Goal: Transaction & Acquisition: Purchase product/service

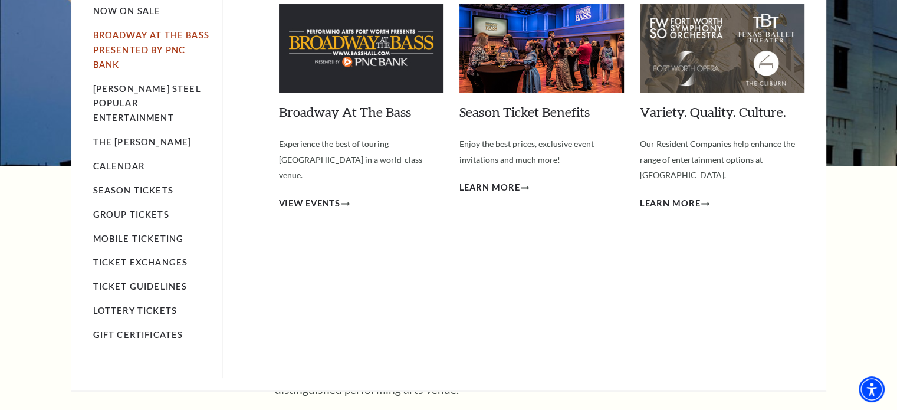
scroll to position [177, 0]
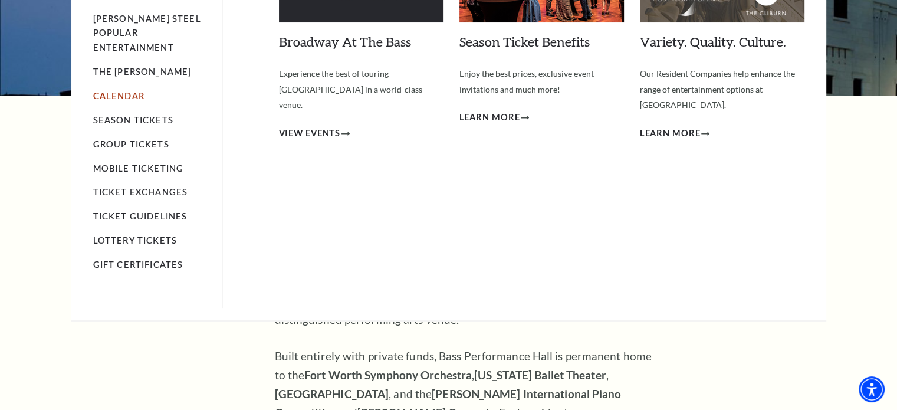
click at [127, 91] on link "Calendar" at bounding box center [118, 96] width 51 height 10
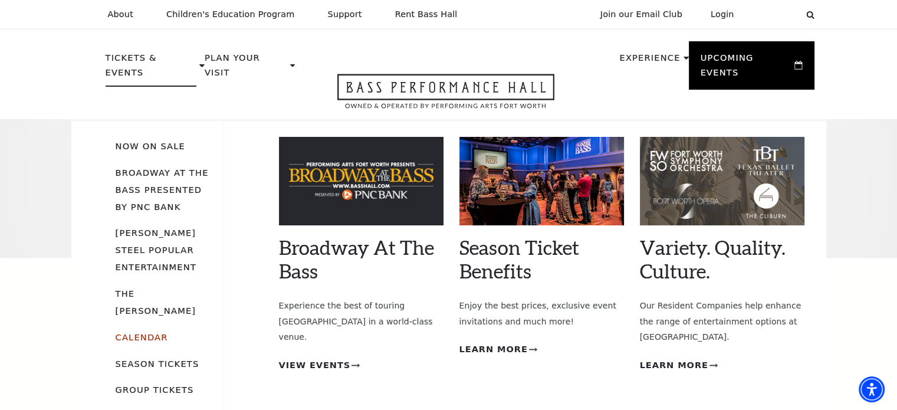
click at [154, 332] on link "Calendar" at bounding box center [142, 337] width 52 height 10
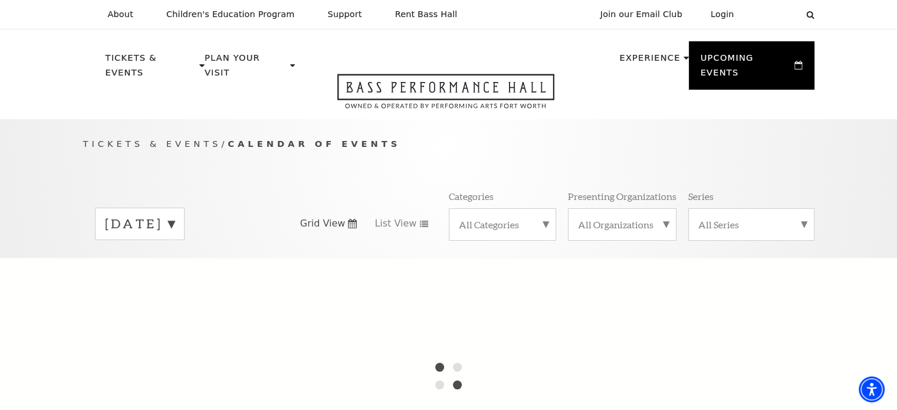
click at [175, 215] on label "[DATE]" at bounding box center [140, 224] width 70 height 18
click at [201, 258] on div at bounding box center [448, 376] width 897 height 236
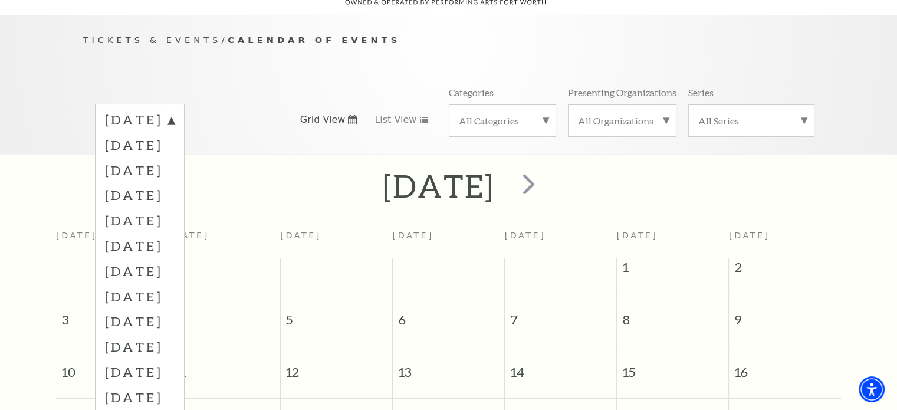
scroll to position [104, 0]
click at [175, 157] on label "October 2025" at bounding box center [140, 169] width 70 height 25
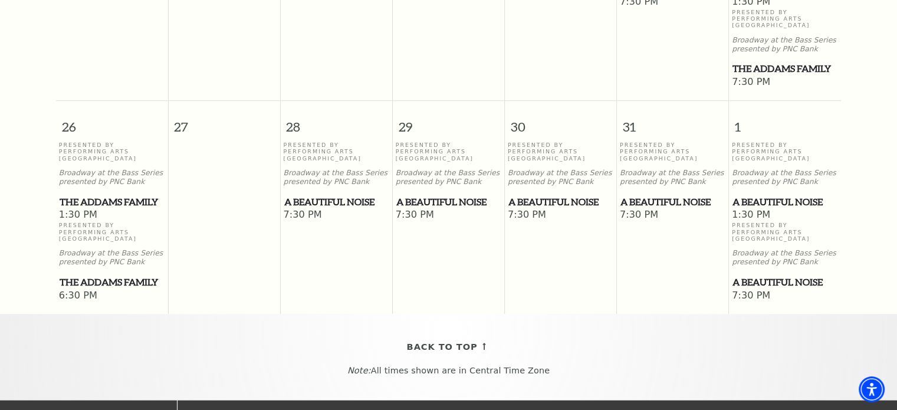
scroll to position [988, 0]
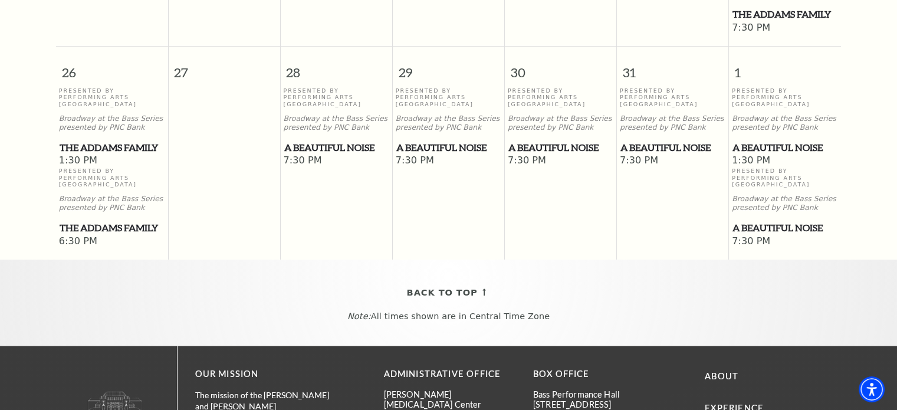
click at [666, 140] on span "A Beautiful Noise" at bounding box center [672, 147] width 105 height 15
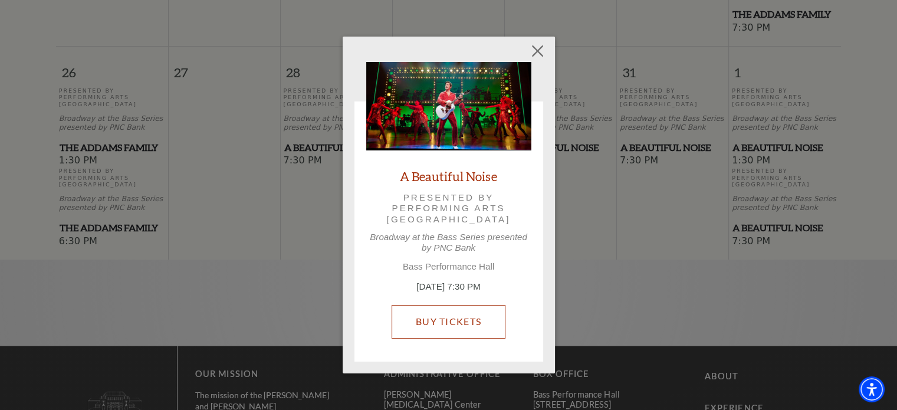
click at [454, 322] on link "Buy Tickets" at bounding box center [449, 321] width 114 height 33
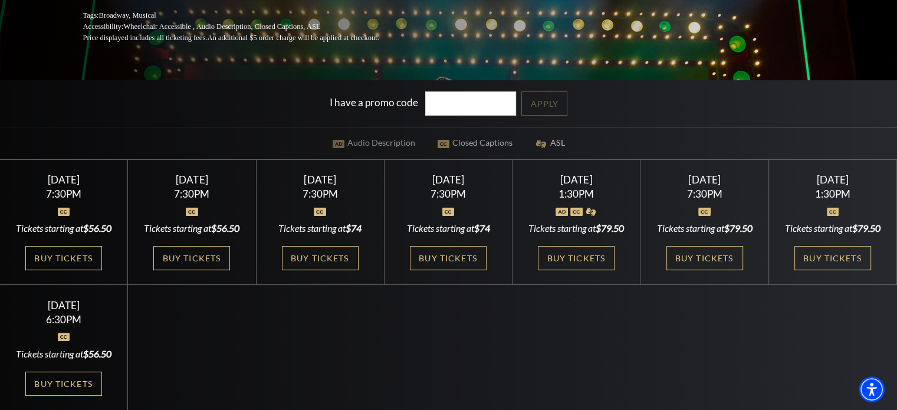
scroll to position [295, 0]
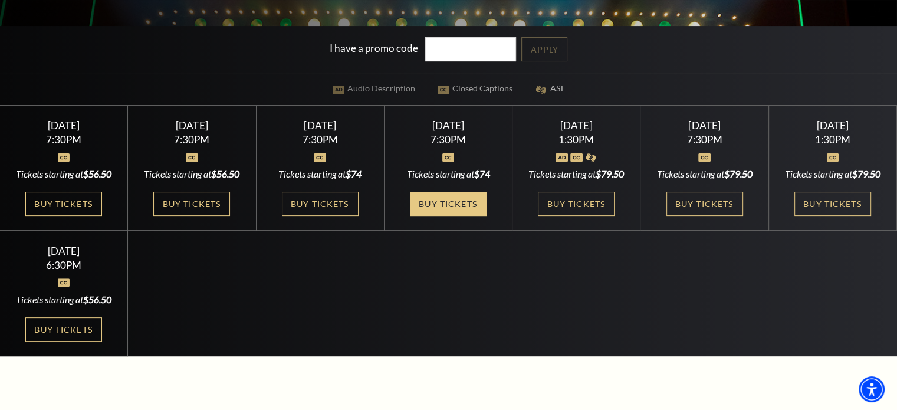
click at [446, 205] on link "Buy Tickets" at bounding box center [448, 204] width 77 height 24
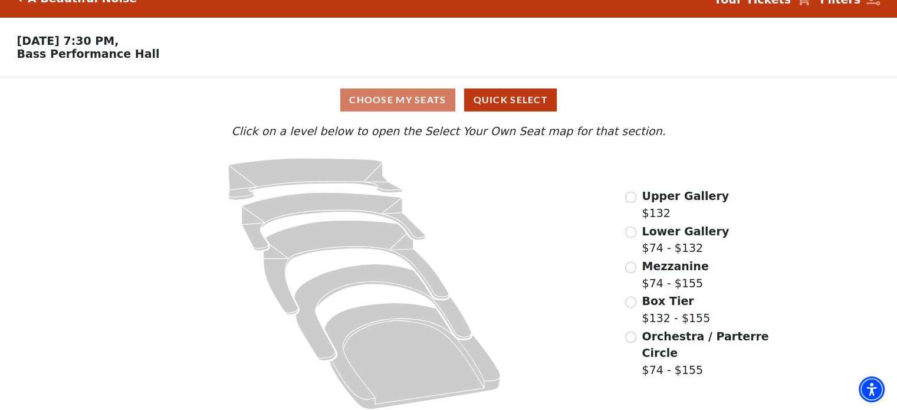
scroll to position [31, 0]
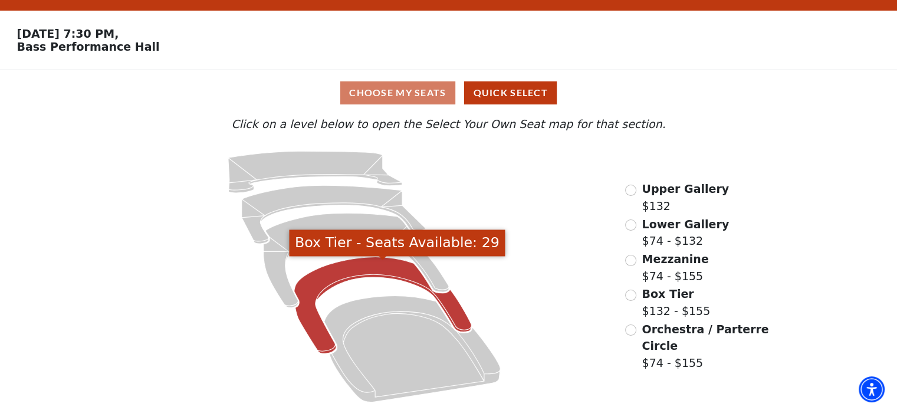
click at [307, 306] on icon "Box Tier - Seats Available: 29" at bounding box center [383, 305] width 178 height 97
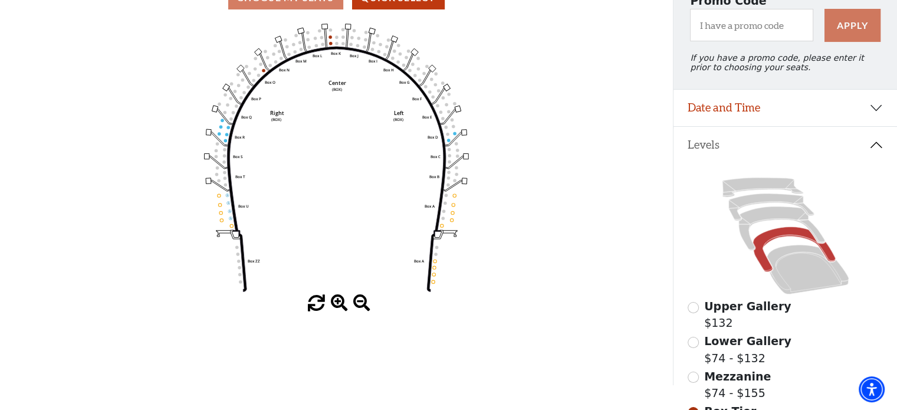
scroll to position [172, 0]
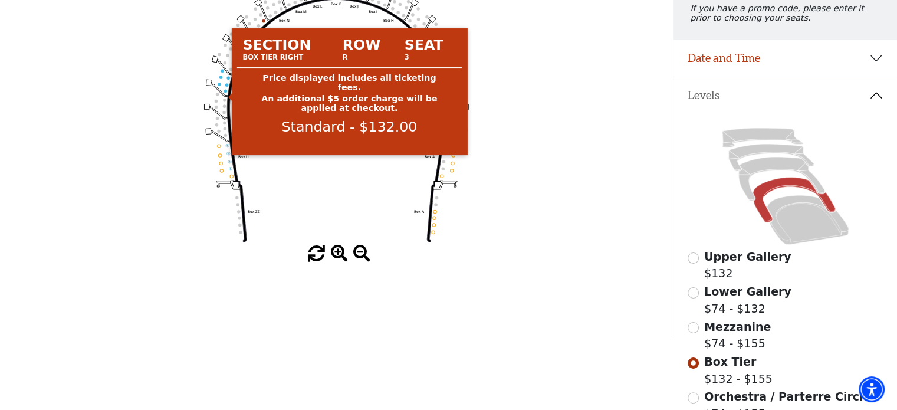
click at [224, 92] on circle at bounding box center [225, 90] width 3 height 3
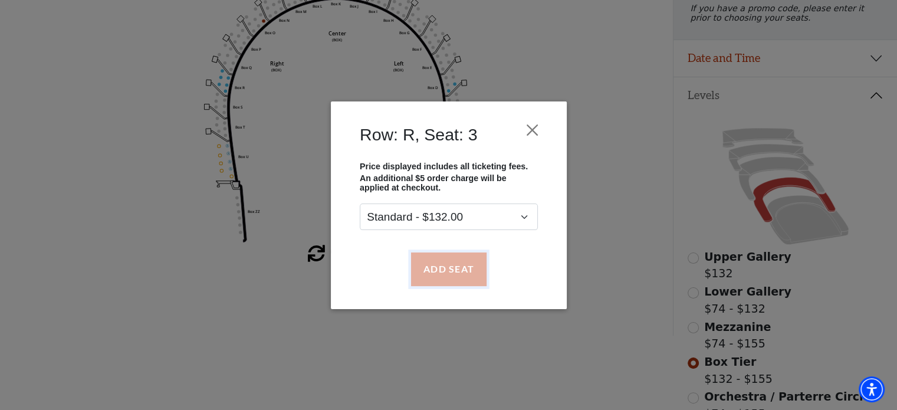
click at [446, 265] on button "Add Seat" at bounding box center [447, 268] width 75 height 33
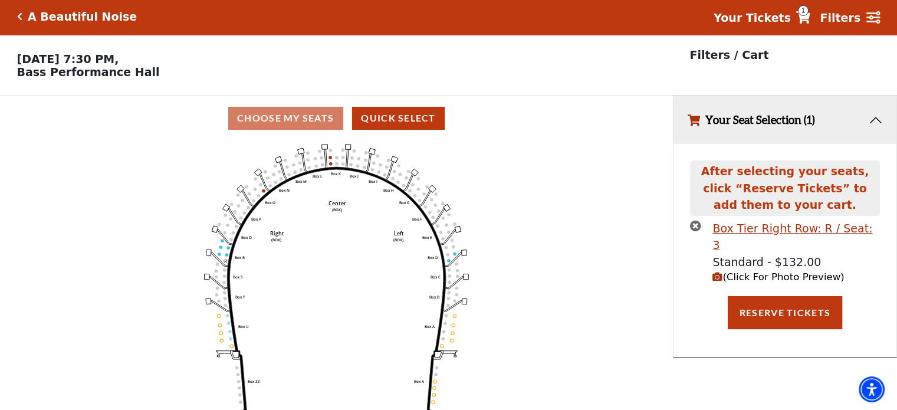
scroll to position [0, 0]
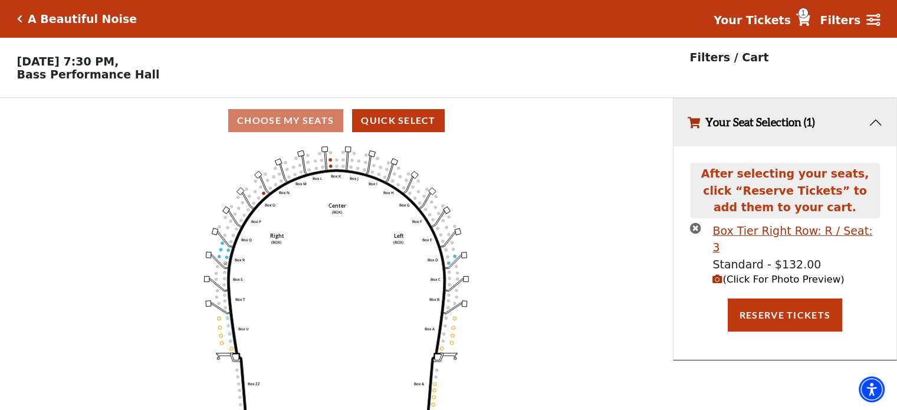
click at [226, 259] on icon "Left (BOX) Right (BOX) Center (BOX) Box ZZ Box U Box T Box S Box R Box Q Box P …" at bounding box center [337, 280] width 606 height 274
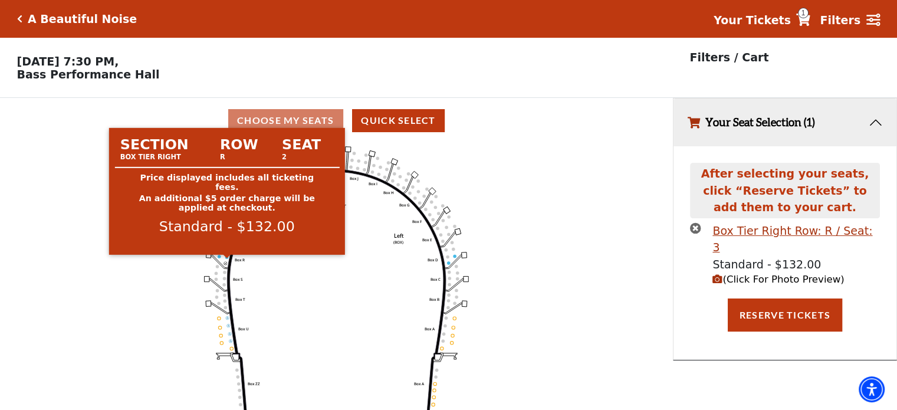
click at [226, 258] on circle at bounding box center [226, 256] width 3 height 3
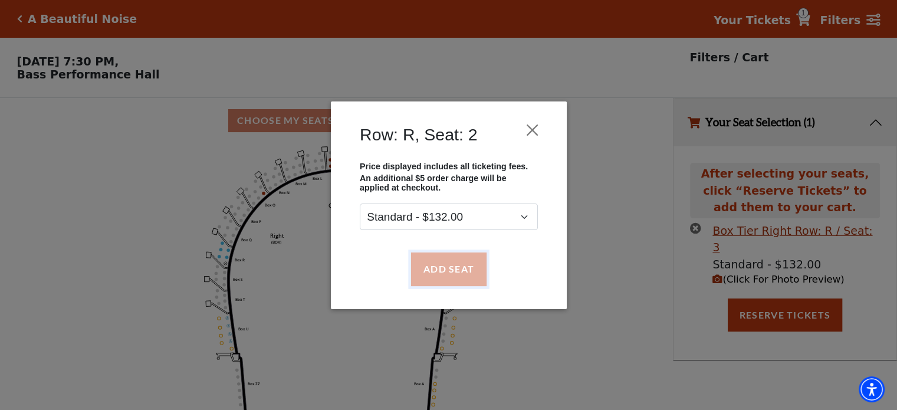
click at [452, 279] on button "Add Seat" at bounding box center [447, 268] width 75 height 33
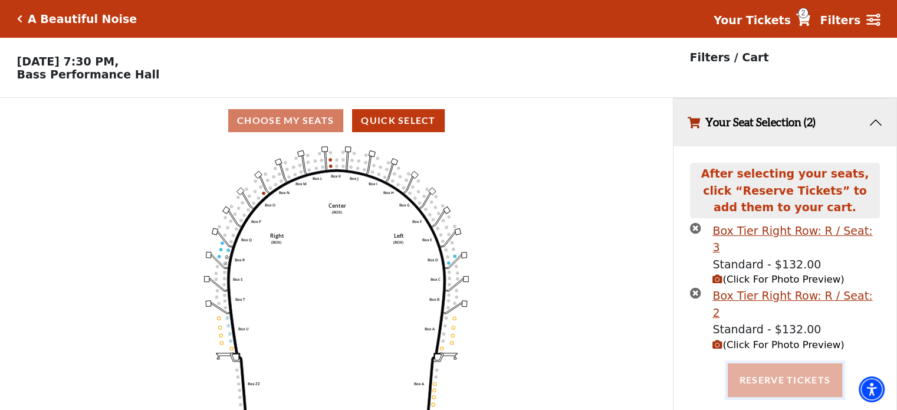
click at [785, 363] on button "Reserve Tickets" at bounding box center [785, 379] width 114 height 33
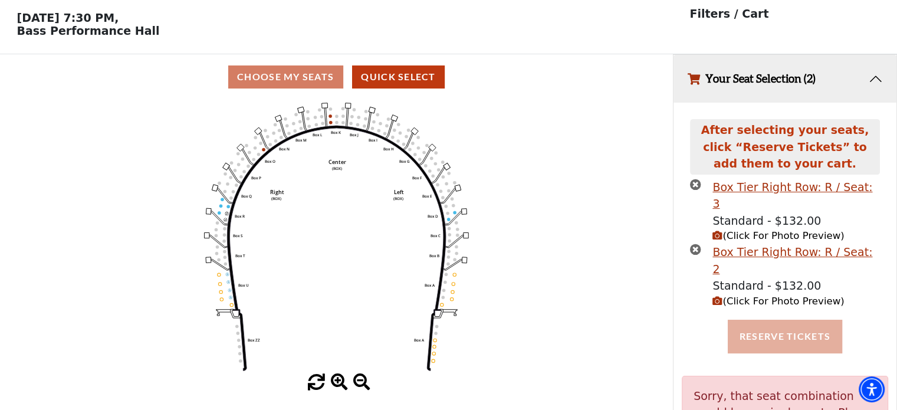
scroll to position [92, 0]
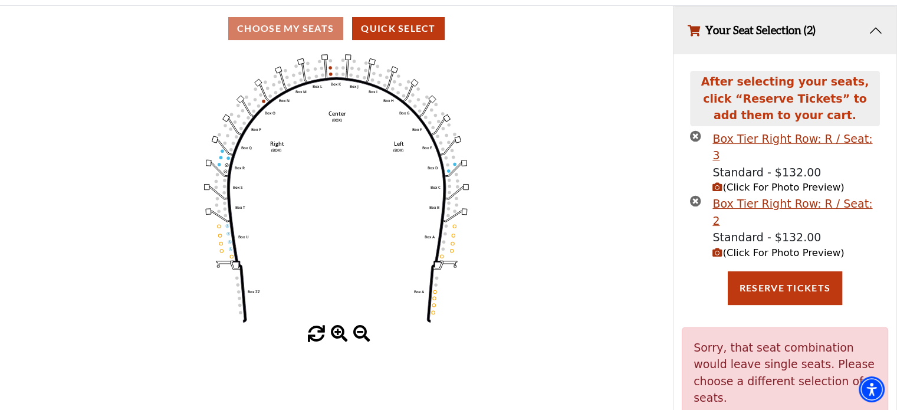
click at [228, 159] on circle at bounding box center [227, 157] width 3 height 3
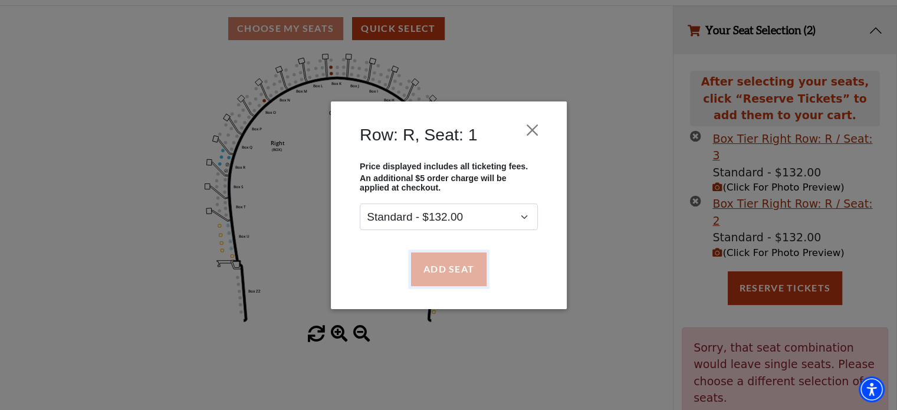
click at [449, 268] on button "Add Seat" at bounding box center [447, 268] width 75 height 33
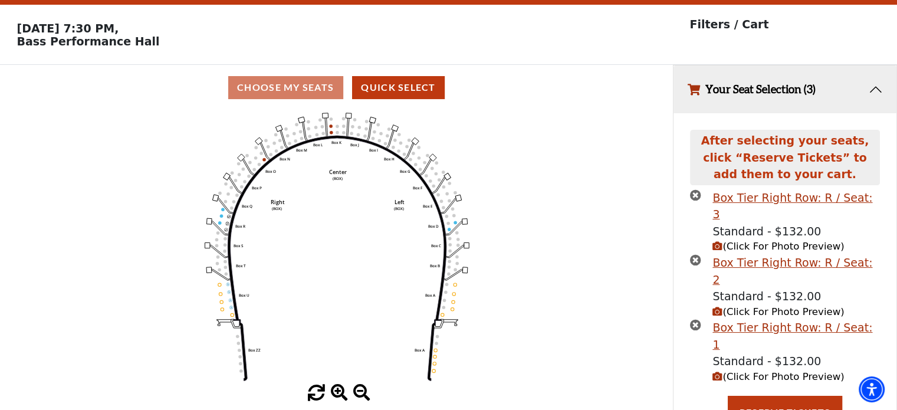
click at [752, 306] on span "(Click For Photo Preview)" at bounding box center [778, 311] width 132 height 11
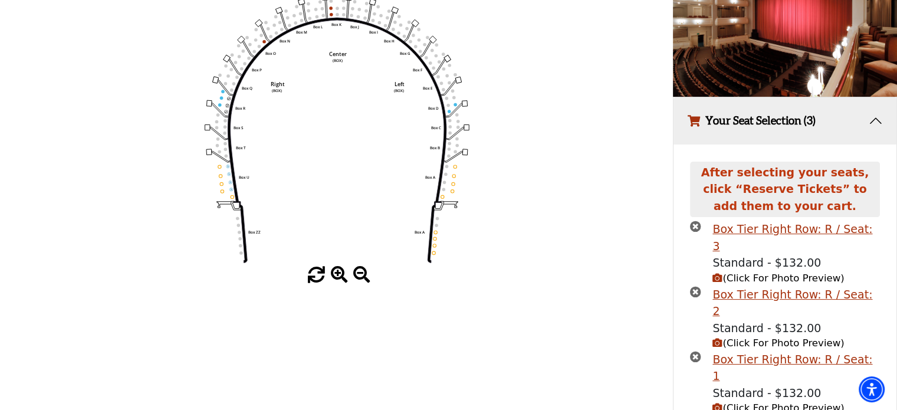
scroll to position [183, 0]
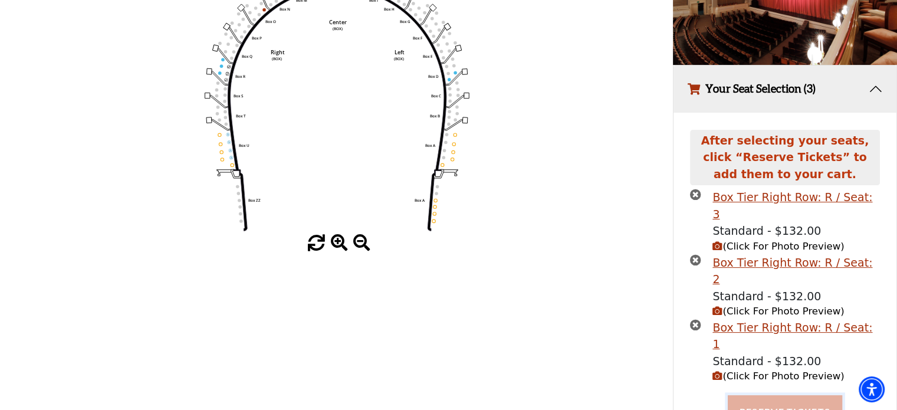
click at [773, 395] on button "Reserve Tickets" at bounding box center [785, 411] width 114 height 33
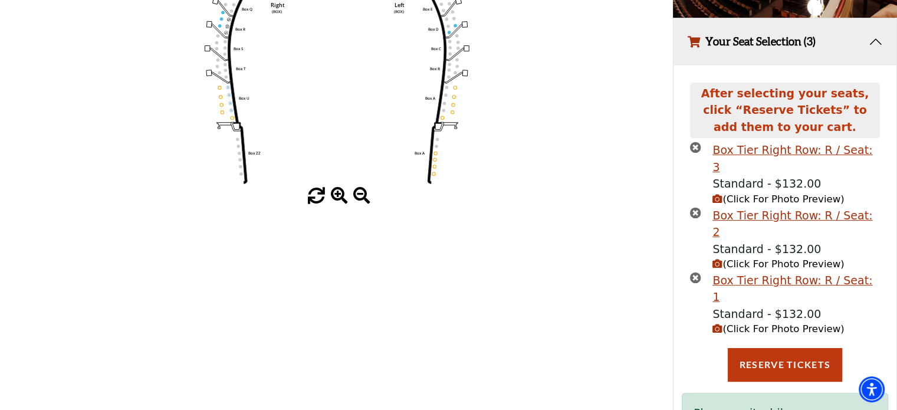
scroll to position [251, 0]
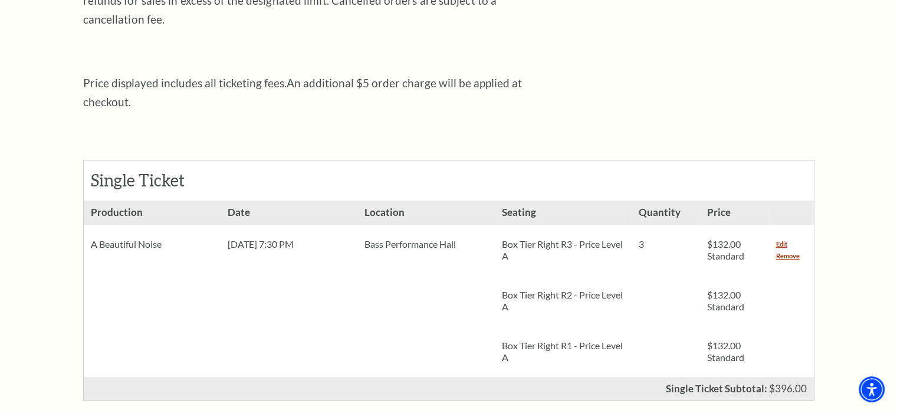
scroll to position [413, 0]
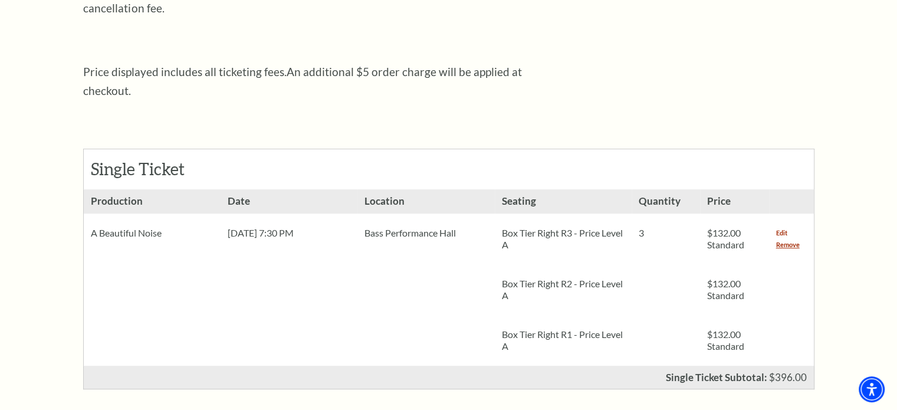
click at [783, 227] on link "Edit" at bounding box center [781, 233] width 11 height 12
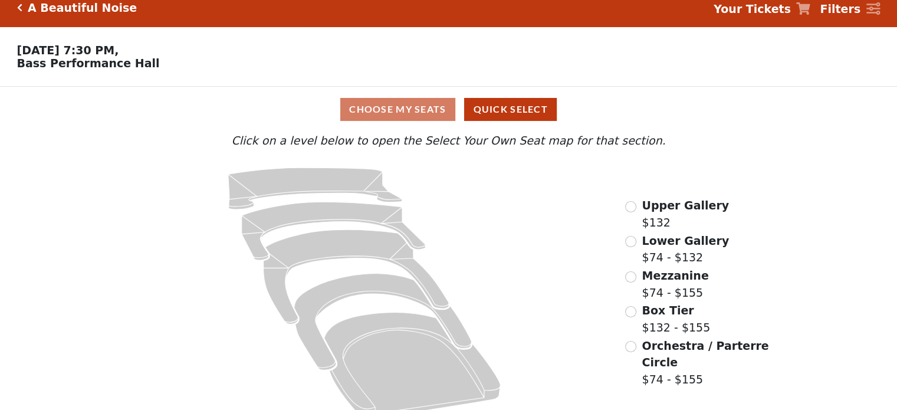
scroll to position [31, 0]
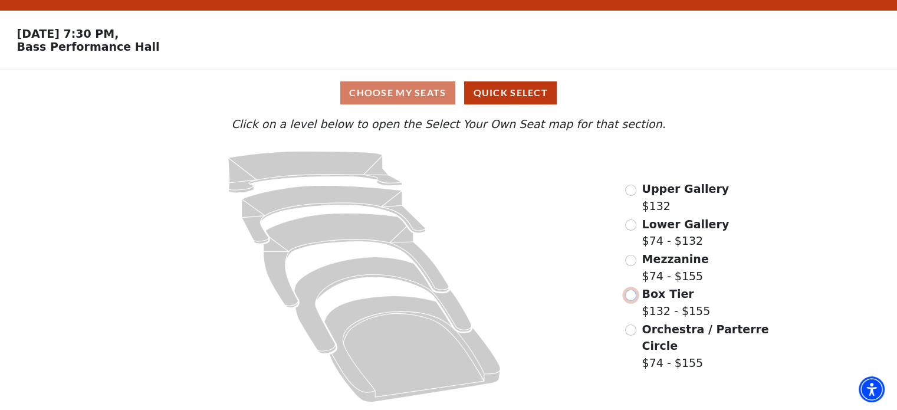
click at [635, 295] on input "Box Tier$132 - $155\a" at bounding box center [630, 295] width 11 height 11
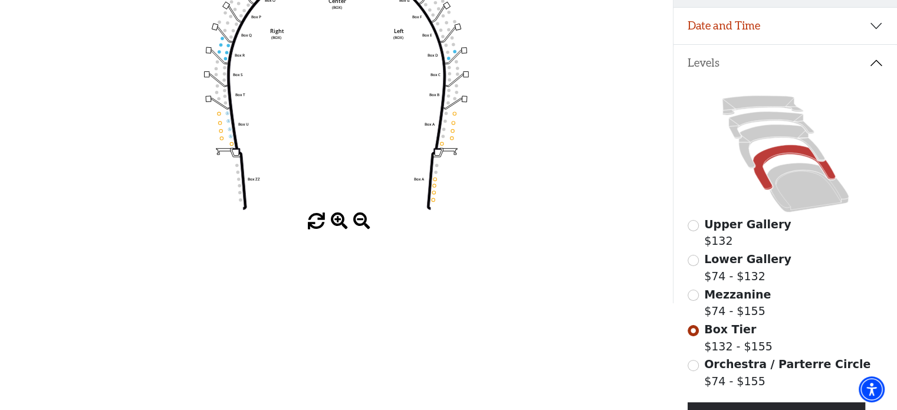
scroll to position [172, 0]
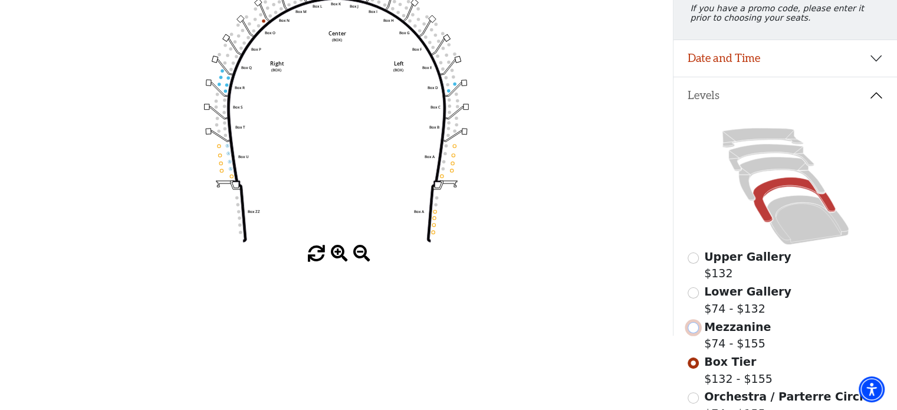
click at [695, 333] on input "Mezzanine$74 - $155\a" at bounding box center [693, 327] width 11 height 11
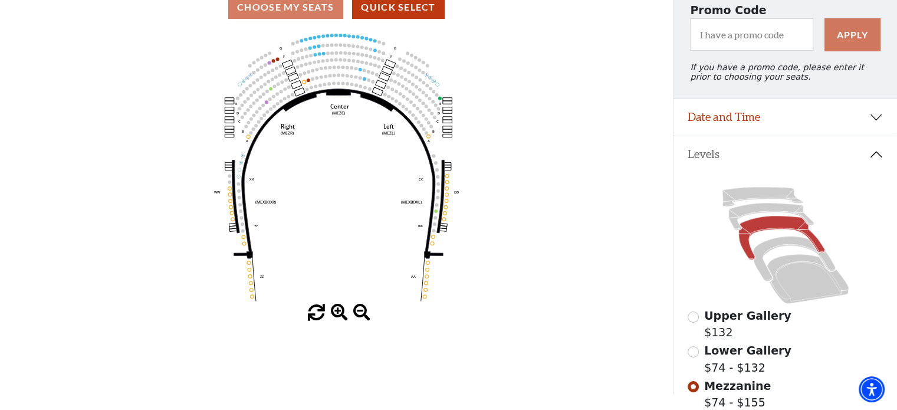
scroll to position [54, 0]
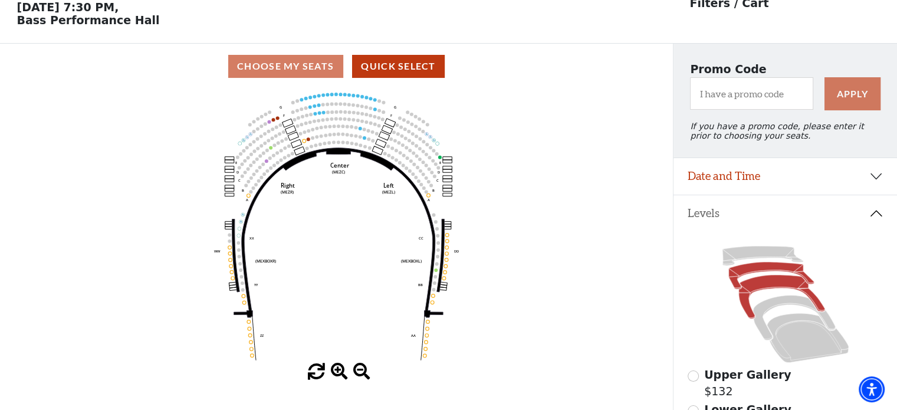
click at [730, 280] on icon at bounding box center [771, 275] width 86 height 27
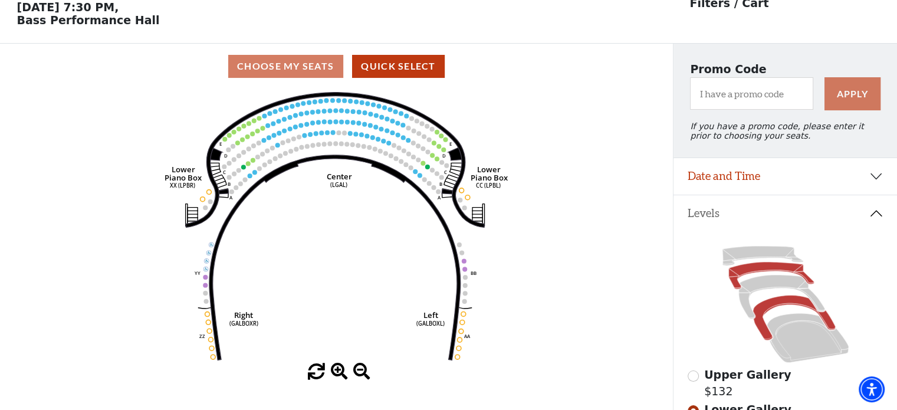
click at [757, 323] on icon at bounding box center [794, 317] width 82 height 45
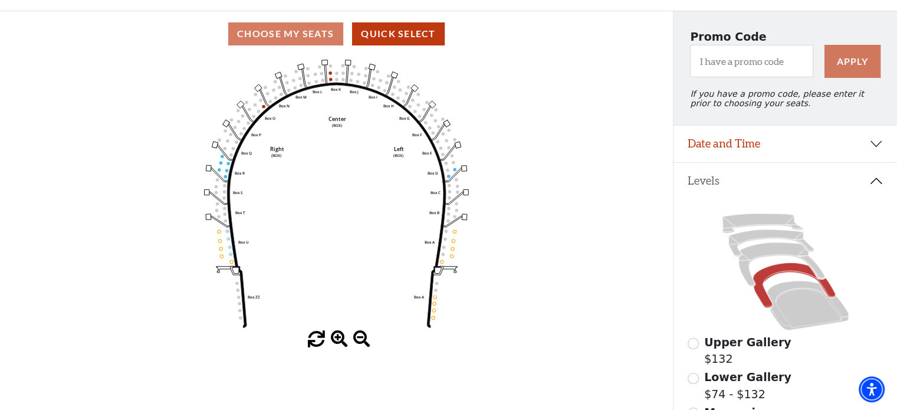
scroll to position [113, 0]
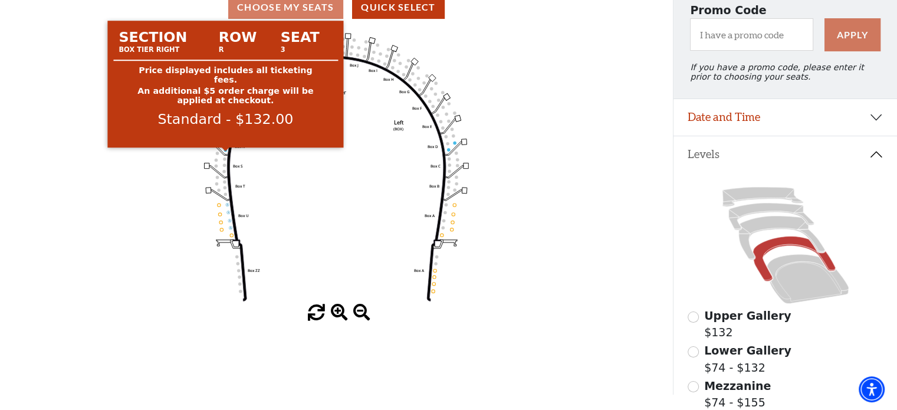
click at [225, 151] on circle at bounding box center [225, 149] width 3 height 3
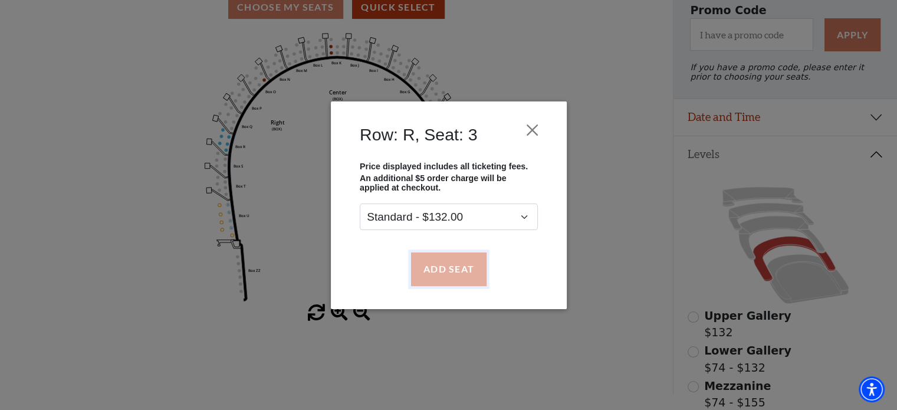
click at [443, 272] on button "Add Seat" at bounding box center [447, 268] width 75 height 33
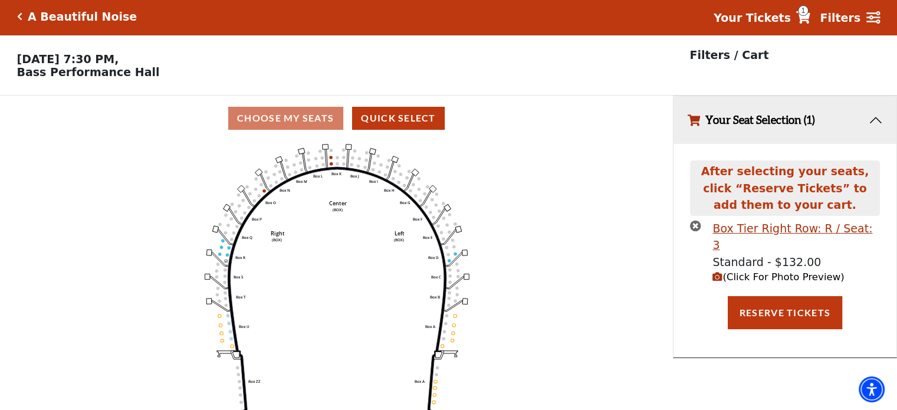
scroll to position [0, 0]
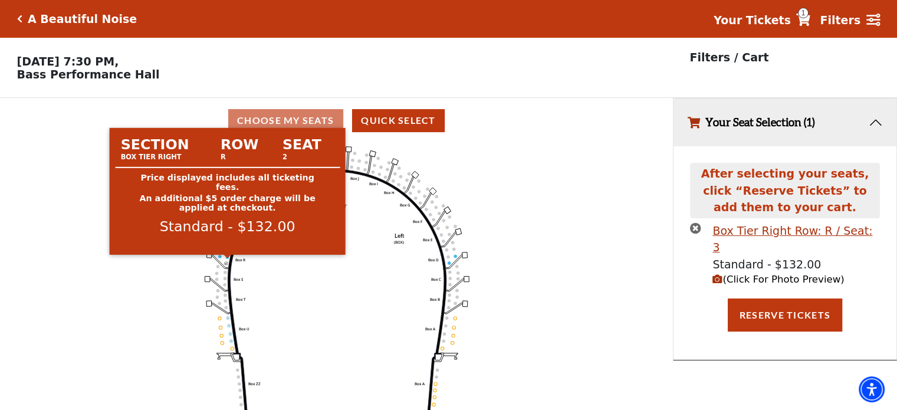
click at [228, 258] on circle at bounding box center [227, 256] width 3 height 3
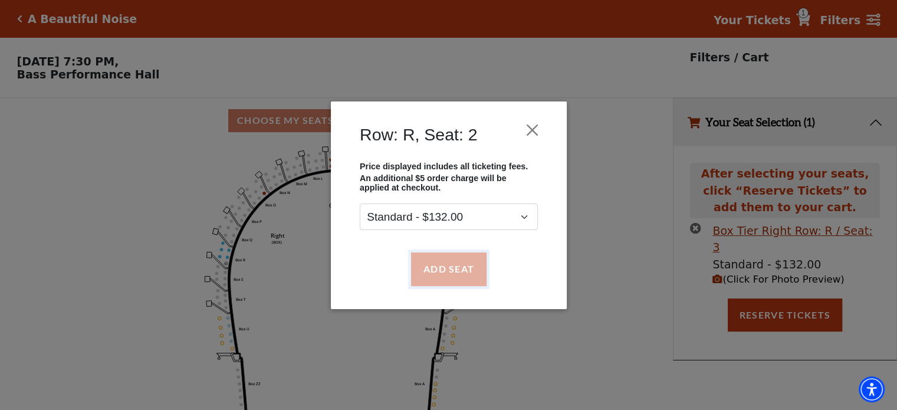
click at [458, 277] on button "Add Seat" at bounding box center [447, 268] width 75 height 33
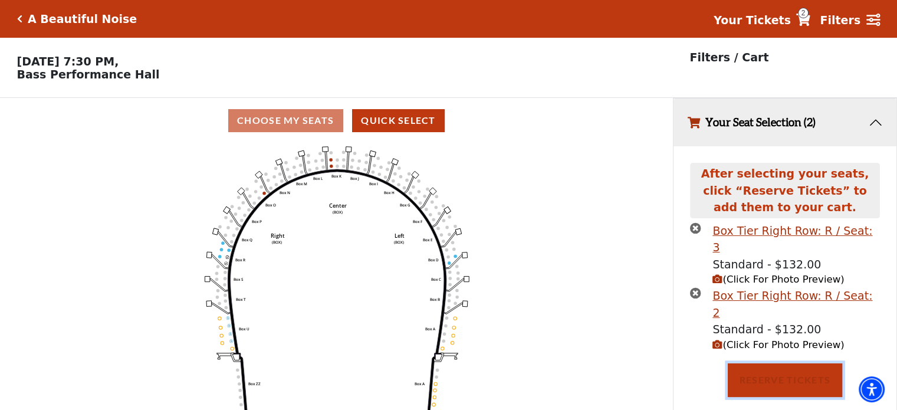
click at [783, 363] on button "Reserve Tickets" at bounding box center [785, 379] width 114 height 33
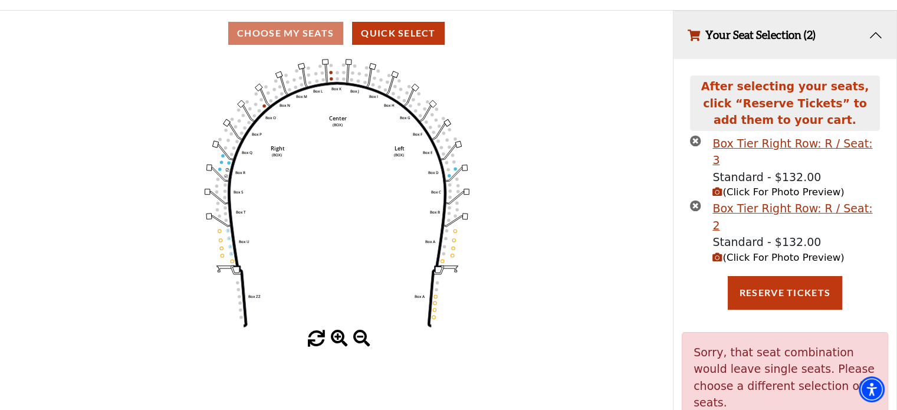
scroll to position [92, 0]
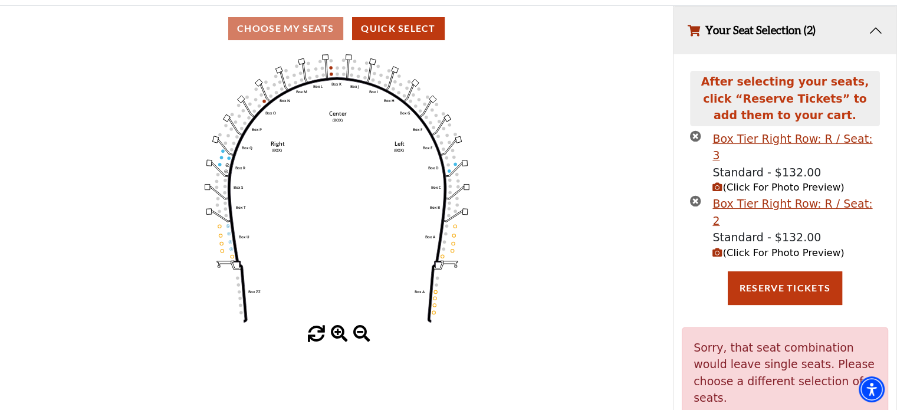
click at [229, 163] on icon "Left (BOX) Right (BOX) Center (BOX) Box ZZ Box U Box T Box S Box R Box Q Box P …" at bounding box center [337, 188] width 606 height 274
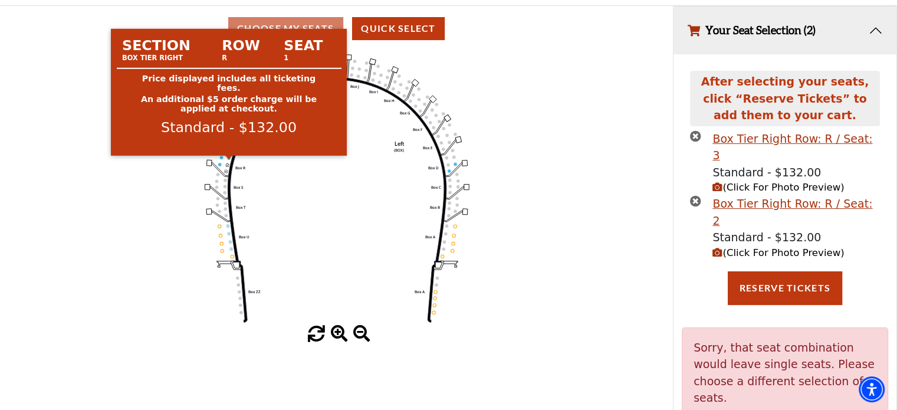
click at [229, 159] on circle at bounding box center [228, 157] width 3 height 3
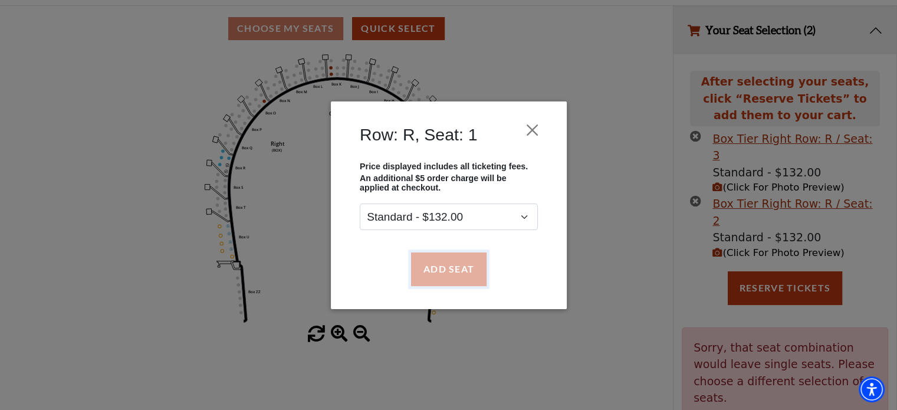
click at [463, 270] on button "Add Seat" at bounding box center [447, 268] width 75 height 33
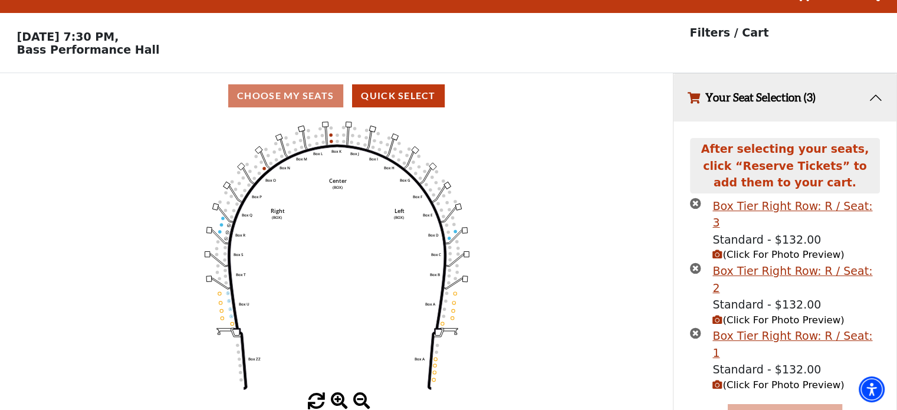
scroll to position [33, 0]
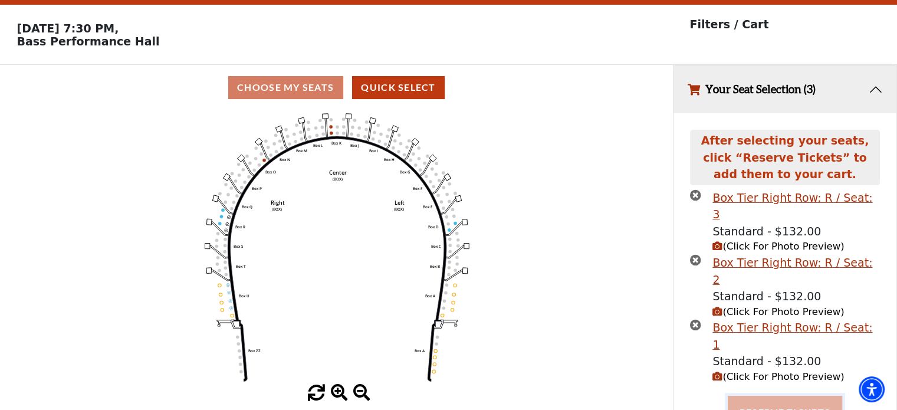
click at [785, 396] on button "Reserve Tickets" at bounding box center [785, 412] width 114 height 33
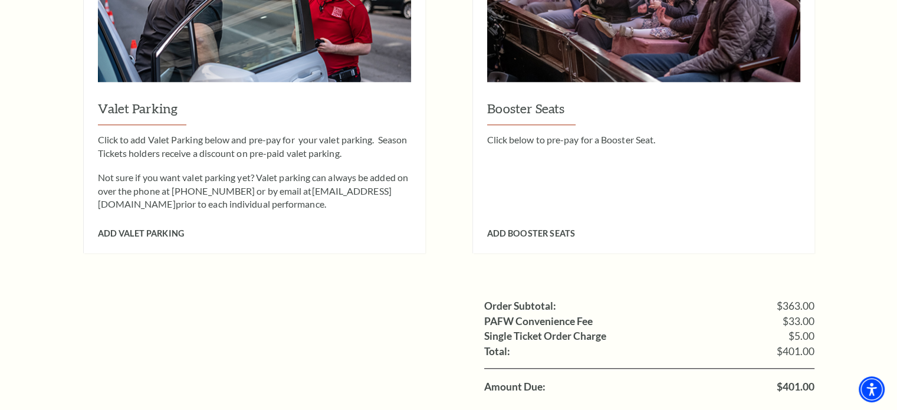
scroll to position [1062, 0]
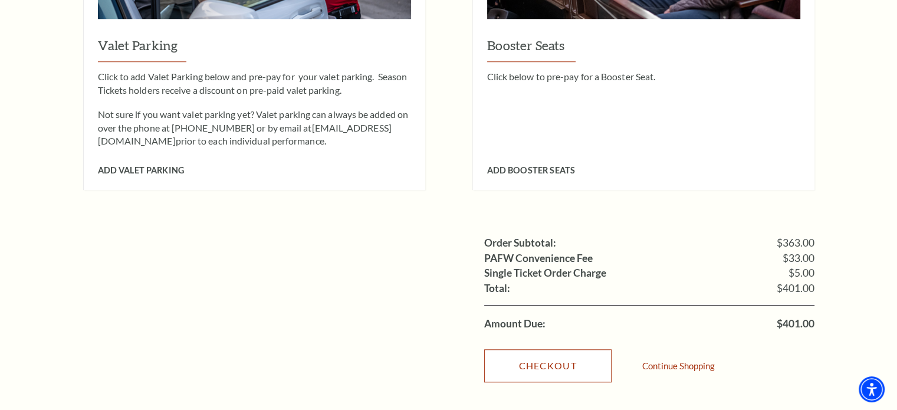
click at [552, 351] on link "Checkout" at bounding box center [547, 365] width 127 height 33
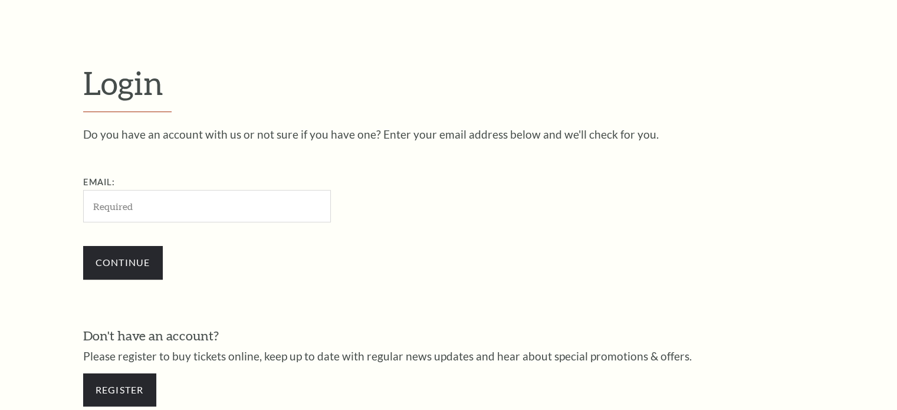
scroll to position [349, 0]
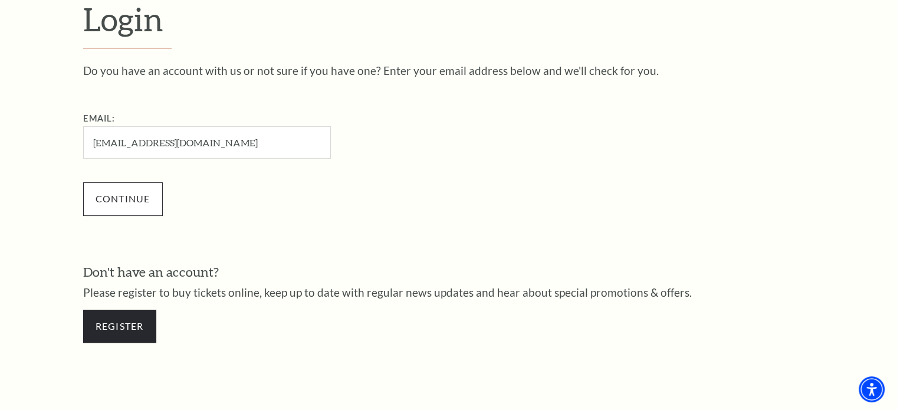
type input "[EMAIL_ADDRESS][DOMAIN_NAME]"
click at [131, 201] on input "Continue" at bounding box center [123, 198] width 80 height 33
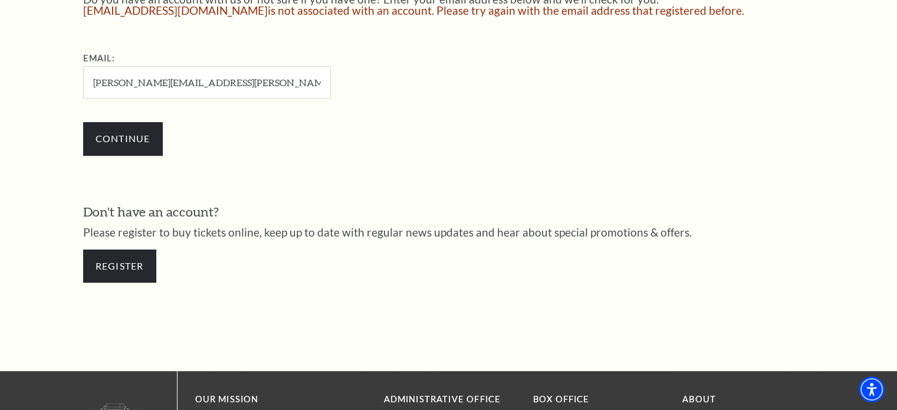
scroll to position [410, 0]
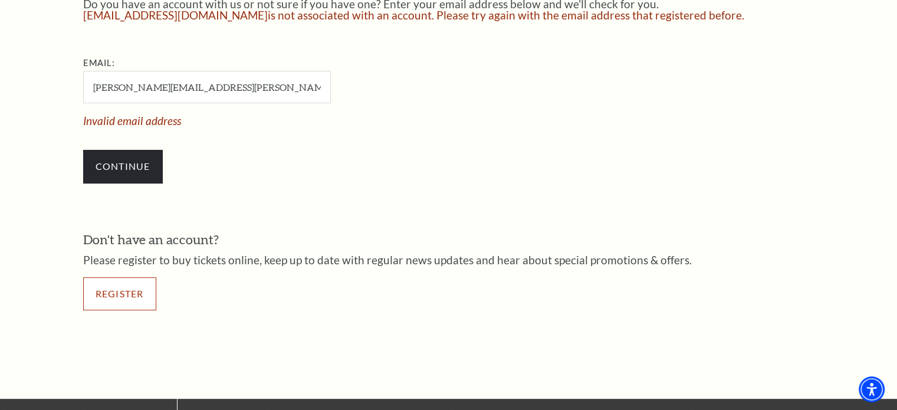
click at [109, 263] on div "Don't have an account? Please register to buy tickets online, keep up to date w…" at bounding box center [448, 277] width 731 height 92
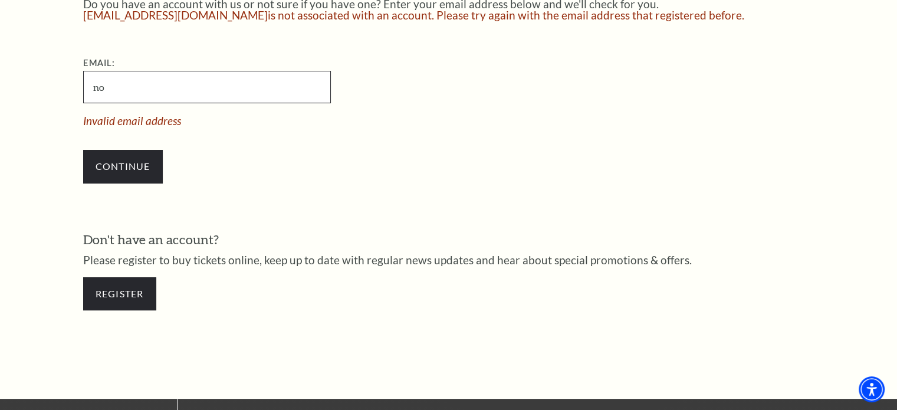
type input "n"
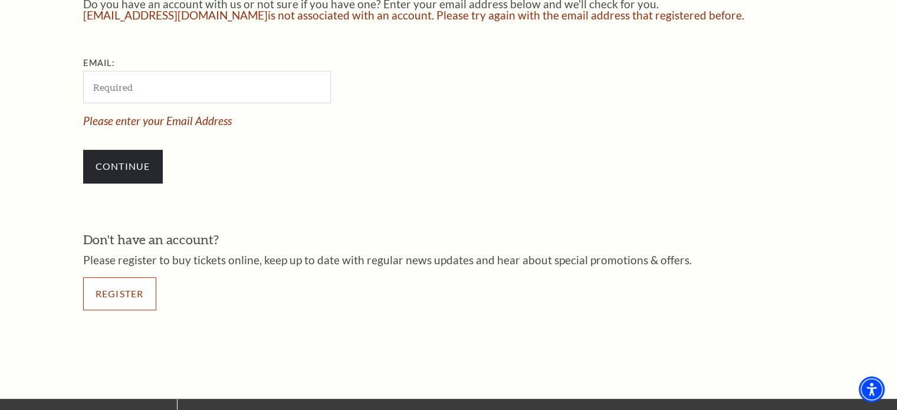
click at [123, 289] on link "Register" at bounding box center [119, 293] width 73 height 33
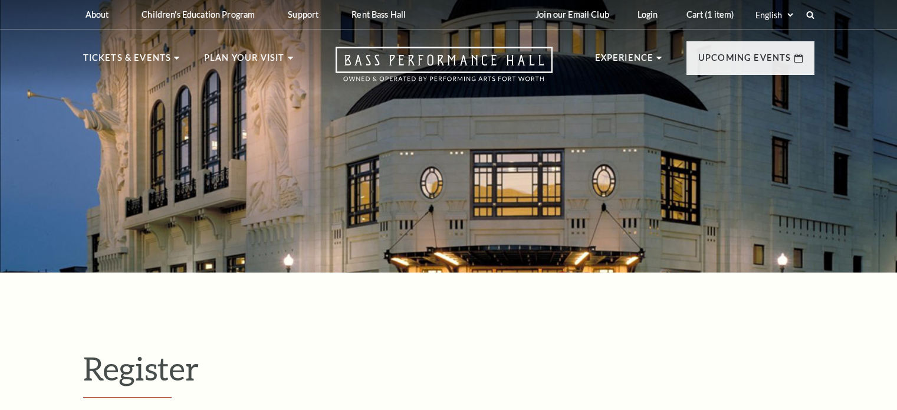
select select "1"
select select "TX"
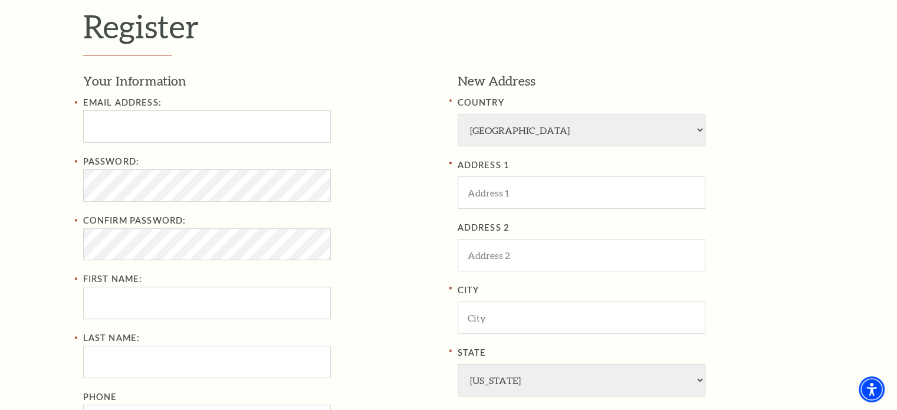
scroll to position [413, 0]
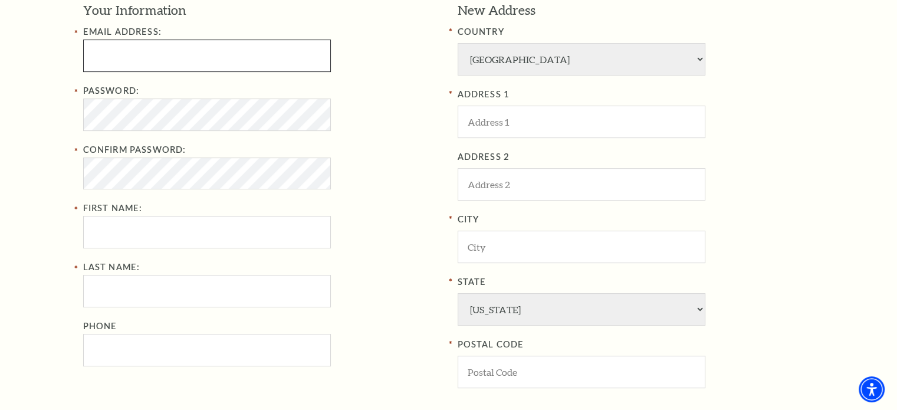
click at [96, 52] on input "Email Address:" at bounding box center [207, 56] width 248 height 32
type input "practicesch@gmail.com"
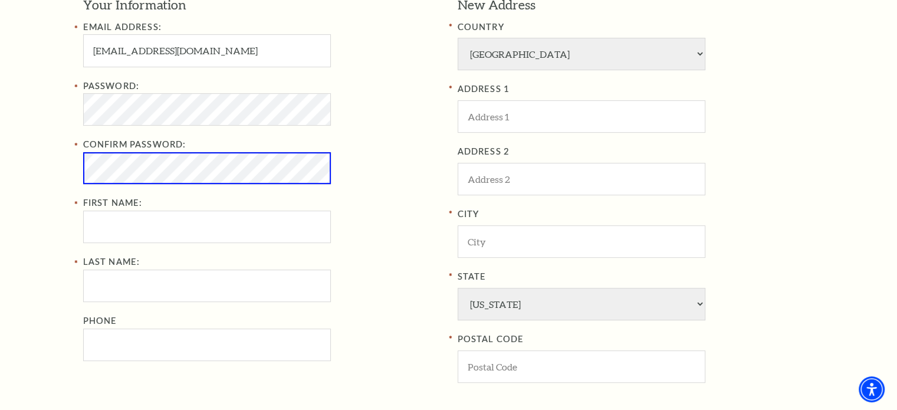
scroll to position [408, 0]
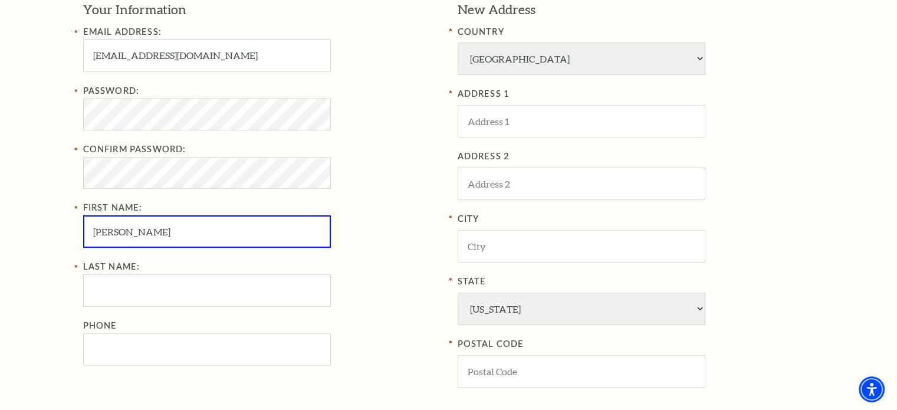
type input "Noel"
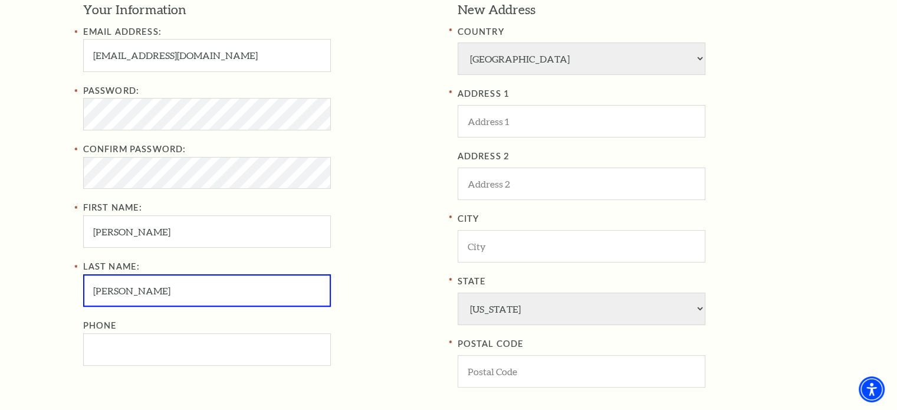
type input "Schaefers"
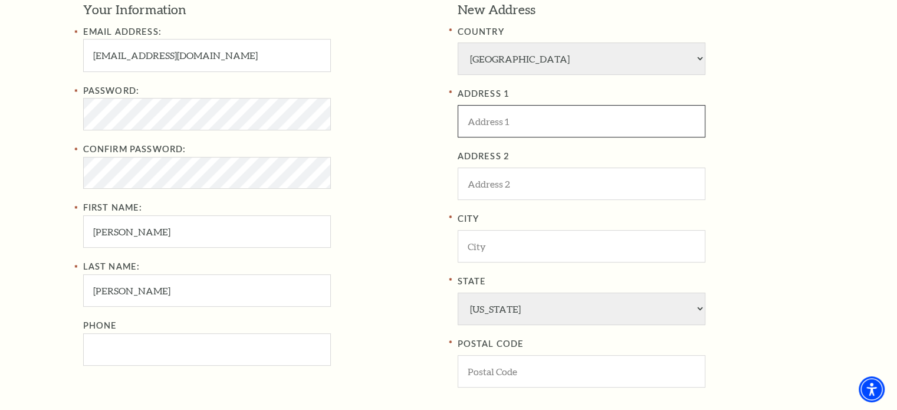
click at [482, 117] on input "ADDRESS 1" at bounding box center [582, 121] width 248 height 32
type input "302 Ridgewood Dr"
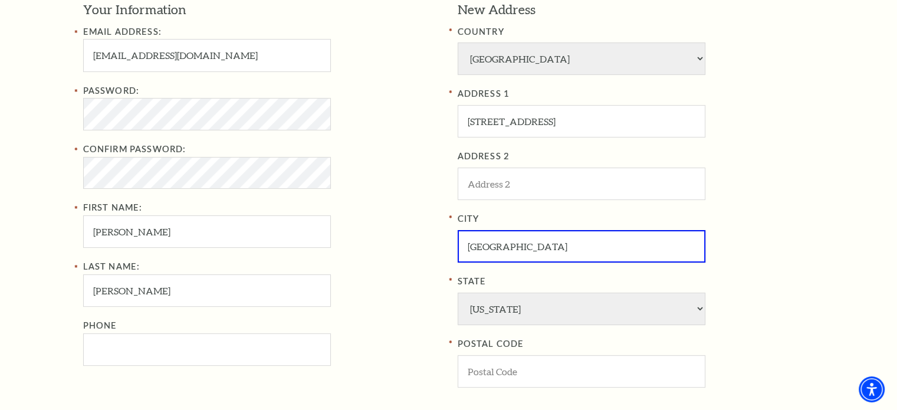
type input "Lewisville"
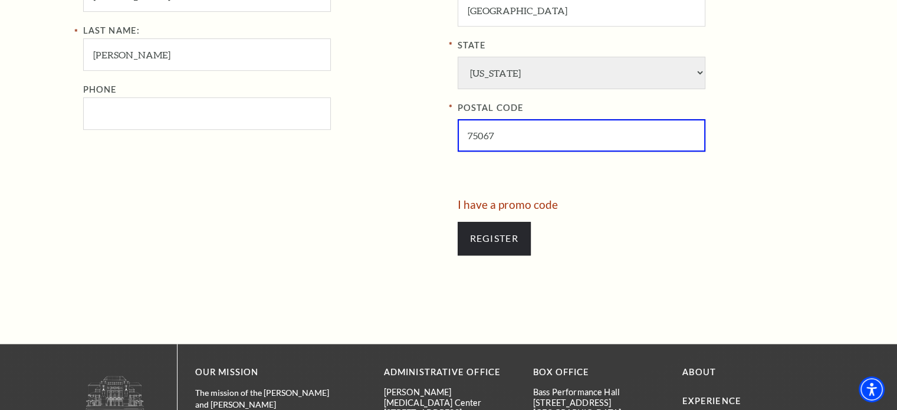
scroll to position [644, 0]
type input "75067"
click at [489, 236] on input "Register" at bounding box center [494, 238] width 73 height 33
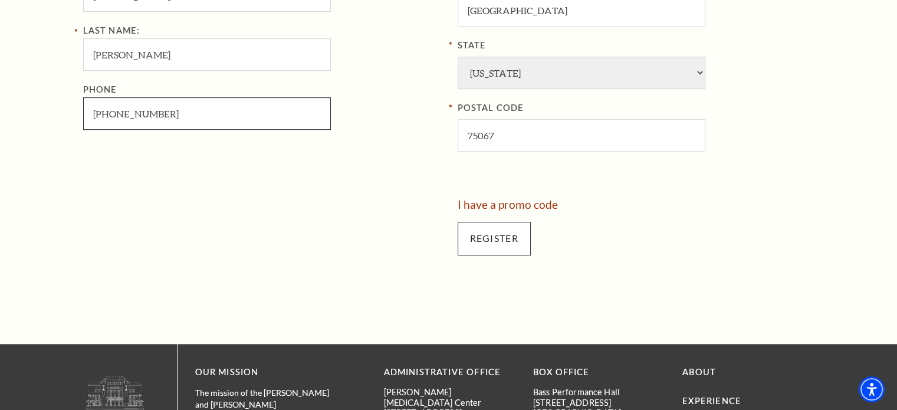
type input "972-222-2222"
click at [471, 235] on input "Register" at bounding box center [494, 238] width 73 height 33
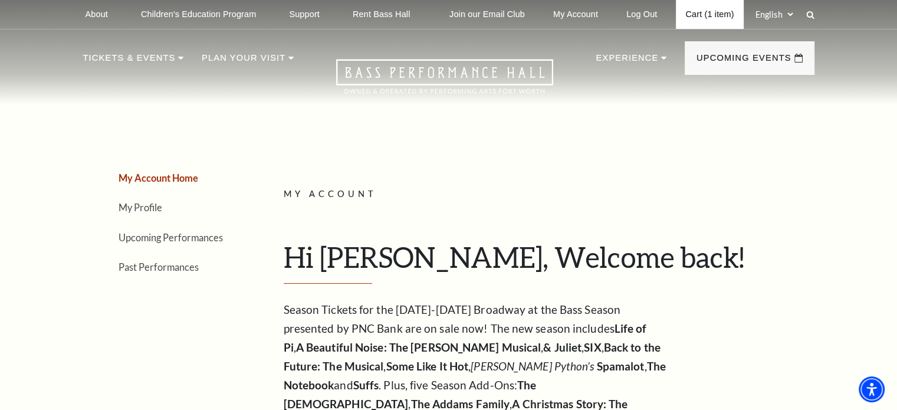
click at [699, 10] on link "Cart (1 item)" at bounding box center [709, 14] width 67 height 29
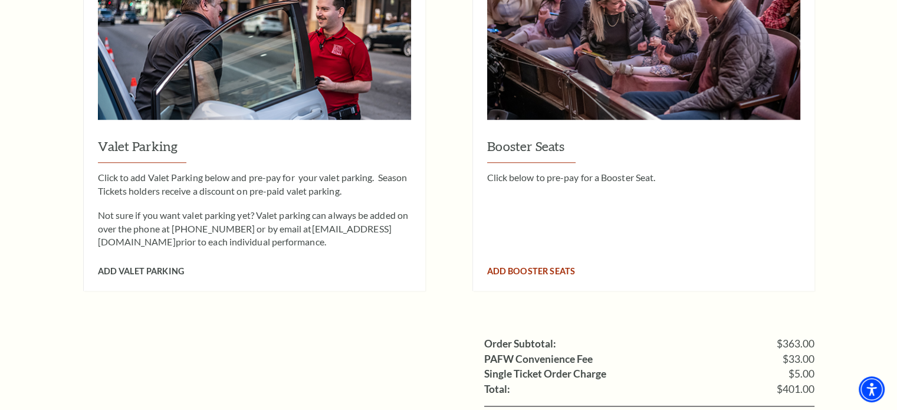
scroll to position [1062, 0]
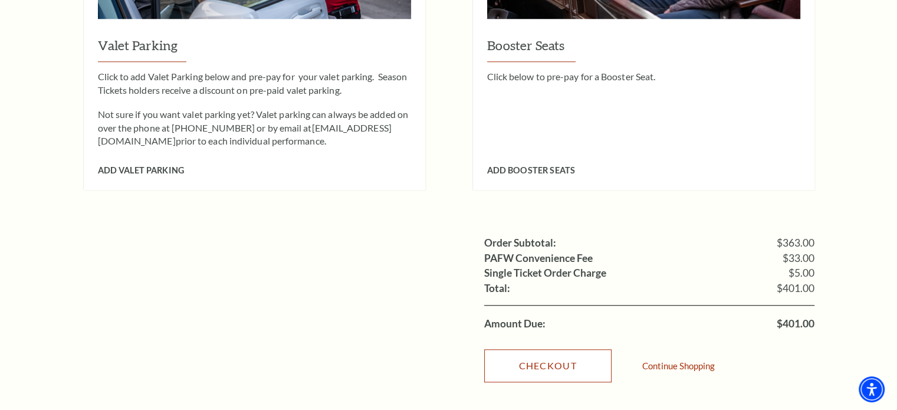
click at [571, 351] on link "Checkout" at bounding box center [547, 365] width 127 height 33
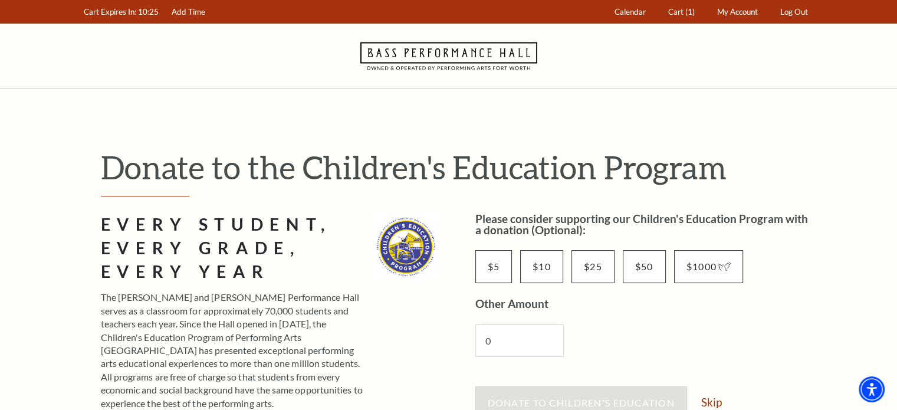
scroll to position [59, 0]
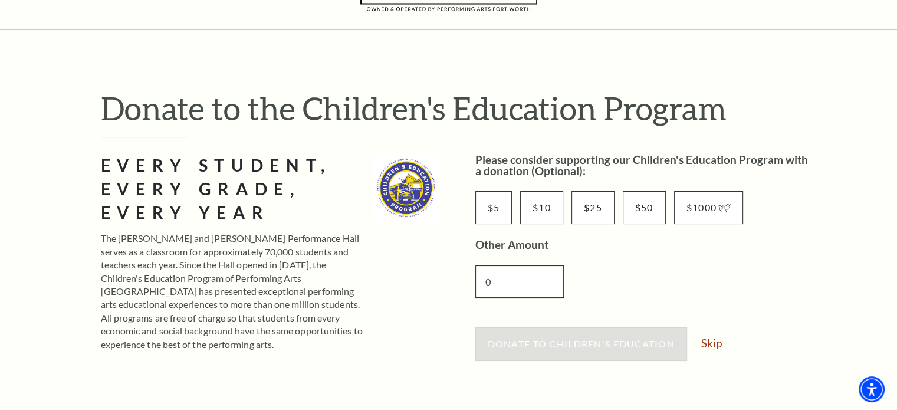
click at [536, 294] on input "0" at bounding box center [519, 281] width 88 height 32
click at [722, 347] on link "Skip" at bounding box center [711, 342] width 21 height 11
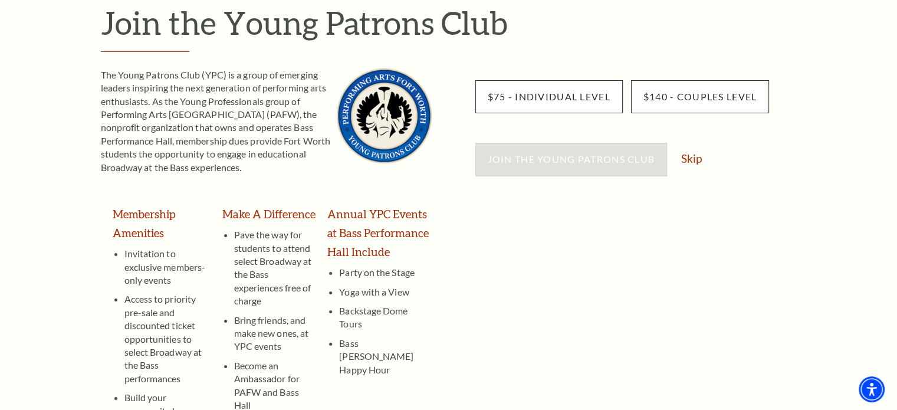
scroll to position [118, 0]
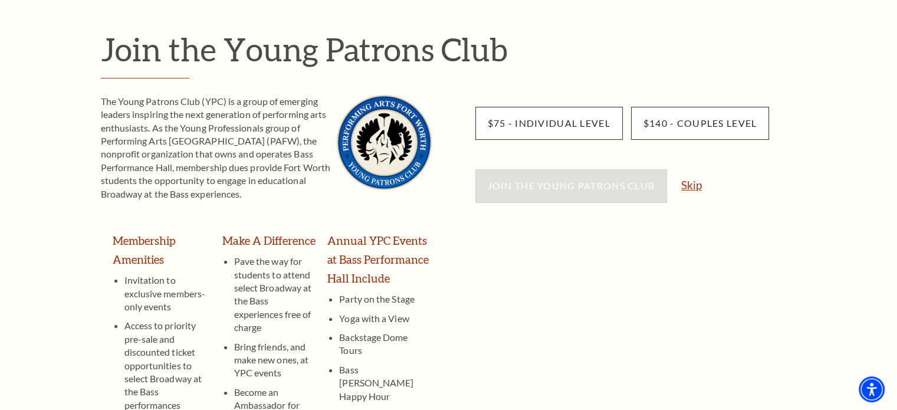
click at [692, 186] on link "Skip" at bounding box center [691, 184] width 21 height 11
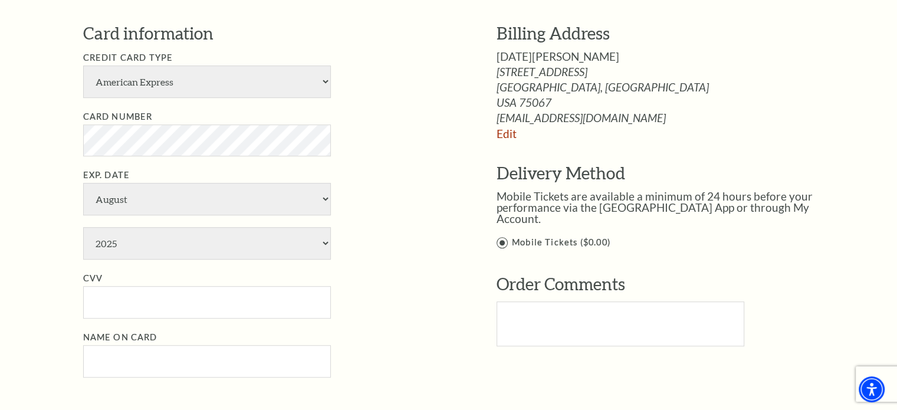
scroll to position [708, 0]
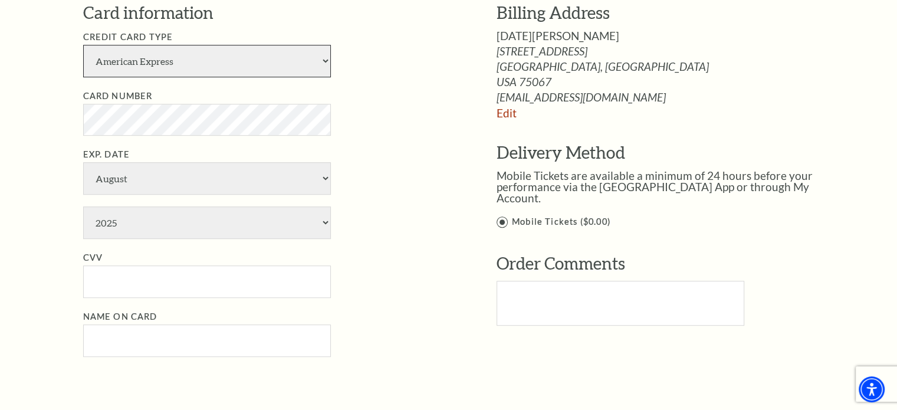
click at [206, 58] on select "American Express Visa Master Card Discover" at bounding box center [207, 61] width 248 height 32
select select "25"
click at [83, 45] on select "American Express Visa Master Card Discover" at bounding box center [207, 61] width 248 height 32
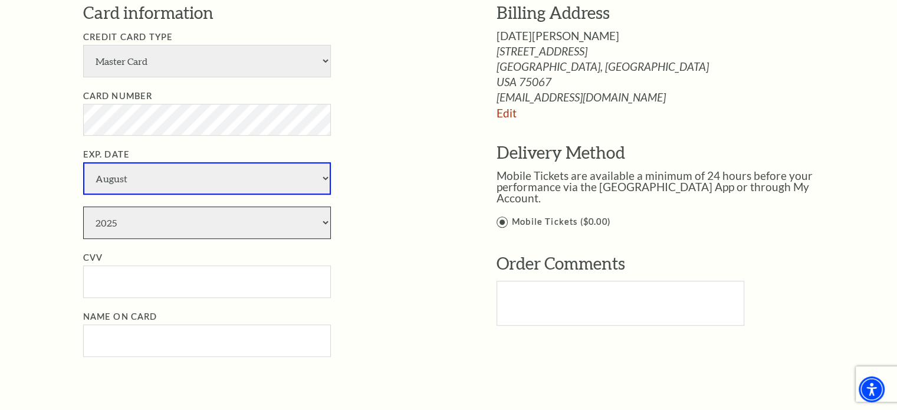
click at [158, 224] on select "2025 2026 2027 2028 2029 2030 2031 2032 2033 2034" at bounding box center [207, 222] width 248 height 32
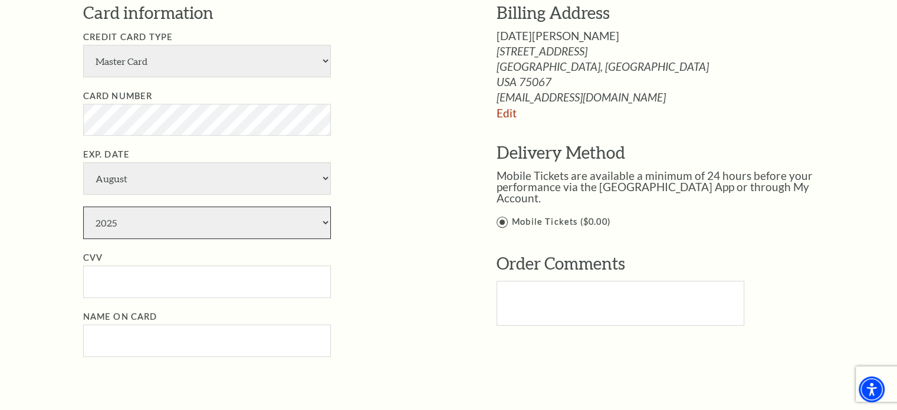
select select "2028"
click at [83, 206] on select "2025 2026 2027 2028 2029 2030 2031 2032 2033 2034" at bounding box center [207, 222] width 248 height 32
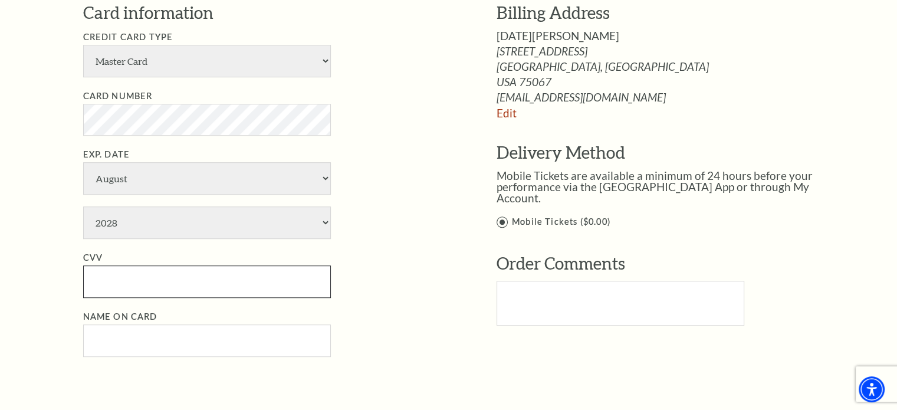
click at [127, 275] on input "CVV" at bounding box center [207, 281] width 248 height 32
type input "584"
click at [129, 330] on input "Name on Card" at bounding box center [207, 340] width 248 height 32
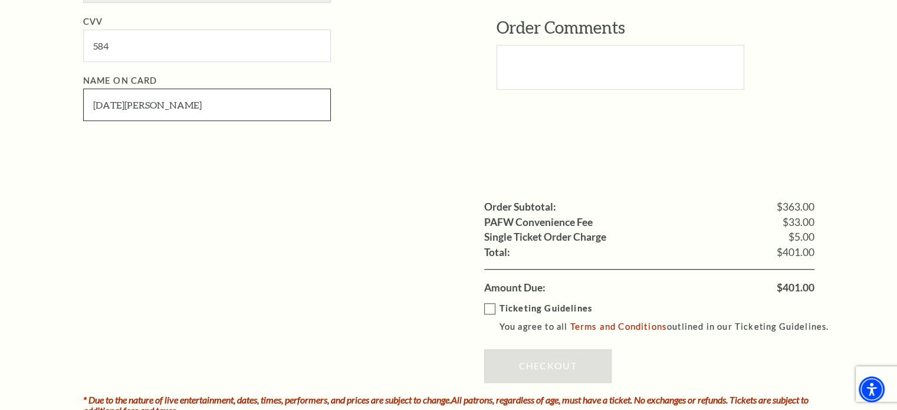
scroll to position [1003, 0]
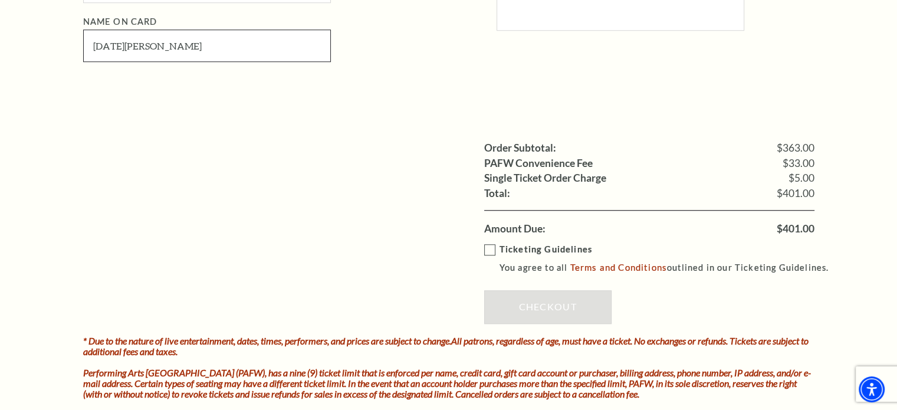
type input "Noel Schaefers"
click at [486, 245] on label "Ticketing Guidelines You agree to all Terms and Conditions outlined in our Tick…" at bounding box center [662, 258] width 356 height 32
click at [0, 0] on input "Ticketing Guidelines You agree to all Terms and Conditions outlined in our Tick…" at bounding box center [0, 0] width 0 height 0
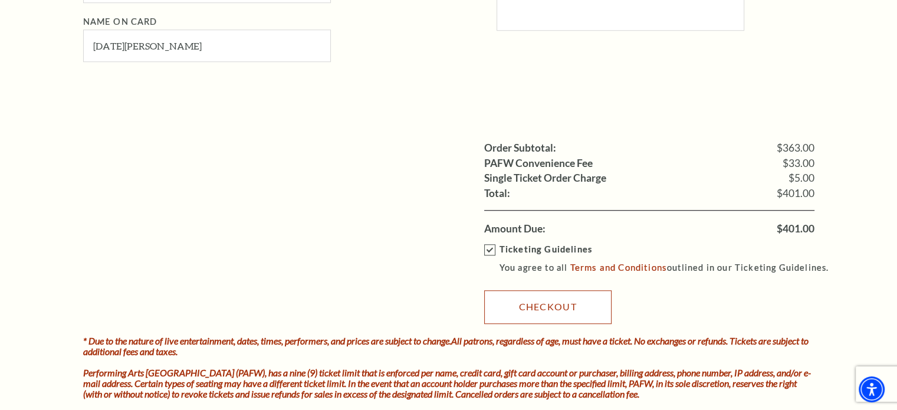
click at [548, 304] on link "Checkout" at bounding box center [547, 306] width 127 height 33
